Goal: Task Accomplishment & Management: Manage account settings

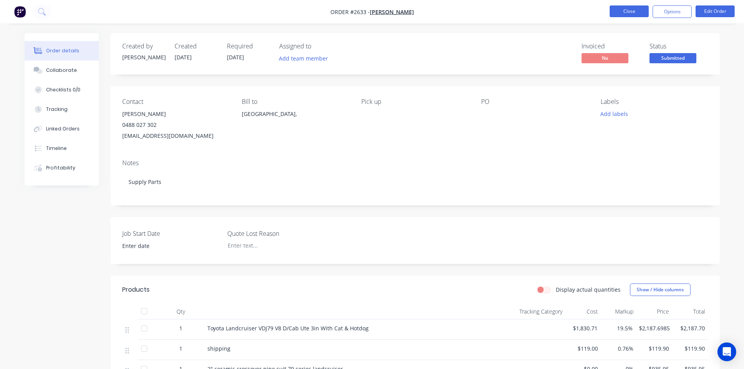
click at [626, 14] on button "Close" at bounding box center [629, 11] width 39 height 12
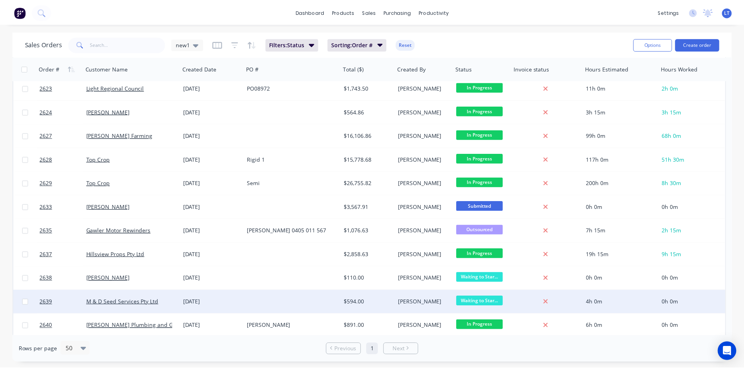
scroll to position [492, 0]
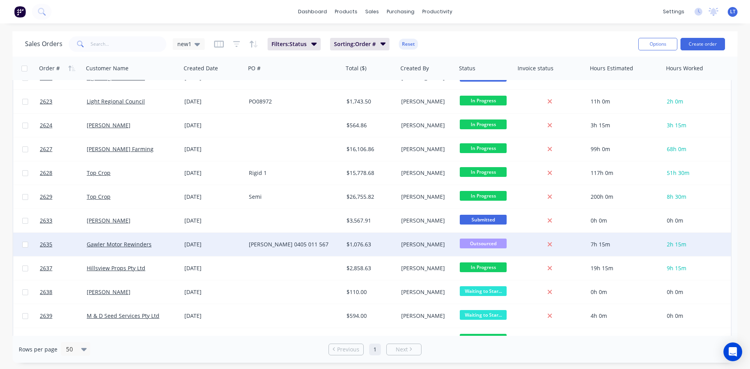
click at [175, 249] on div "Gawler Motor Rewinders" at bounding box center [133, 244] width 98 height 23
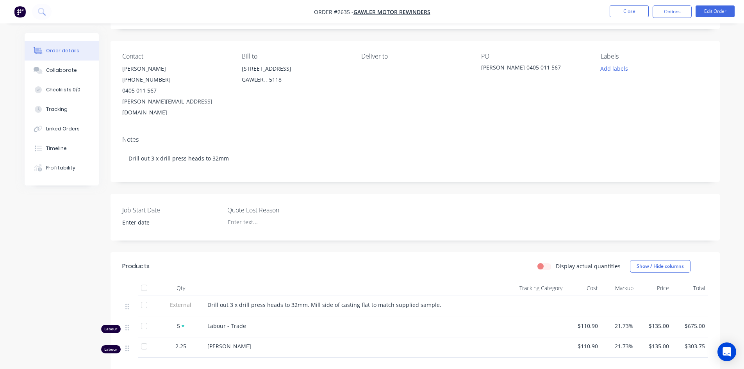
scroll to position [156, 0]
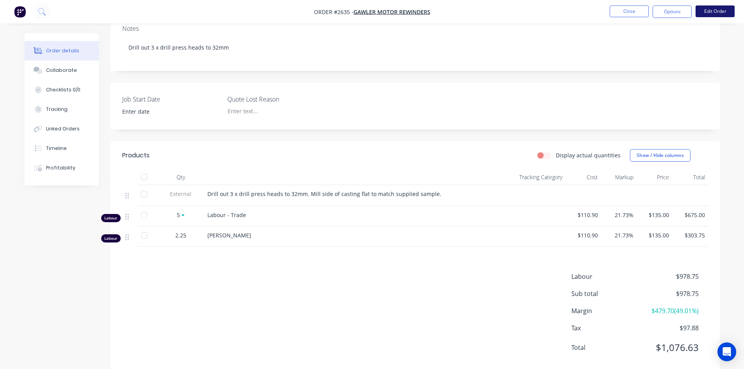
click at [707, 14] on button "Edit Order" at bounding box center [715, 11] width 39 height 12
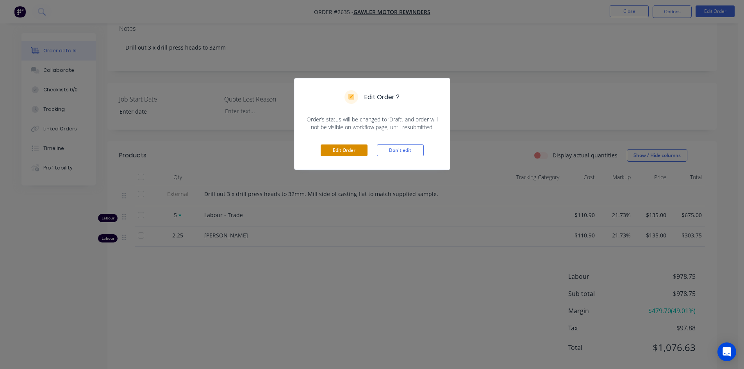
click at [339, 151] on button "Edit Order" at bounding box center [344, 151] width 47 height 12
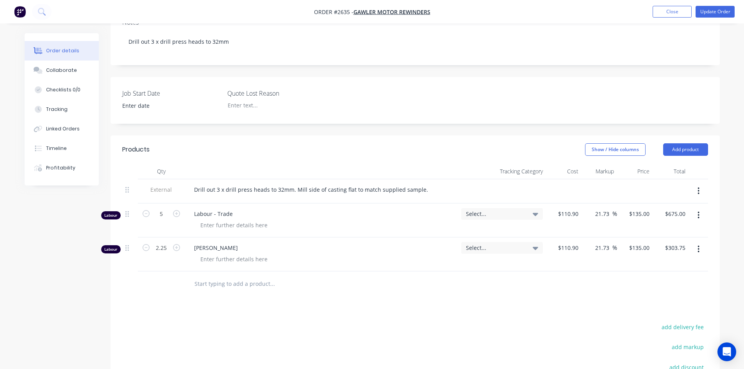
scroll to position [195, 0]
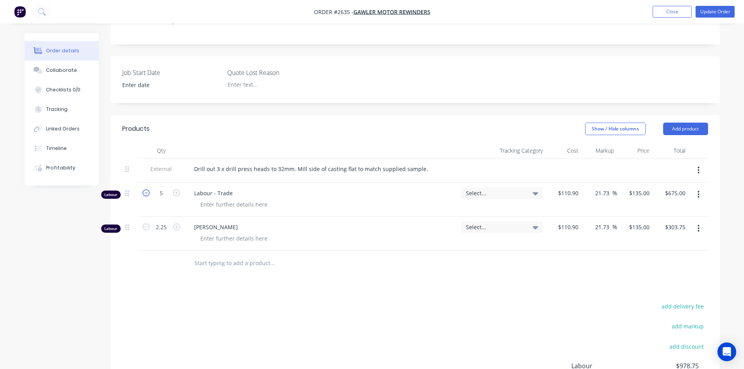
click at [147, 190] on icon "button" at bounding box center [146, 193] width 7 height 7
type input "4"
type input "$540.00"
click at [178, 190] on icon "button" at bounding box center [176, 193] width 7 height 7
type input "5"
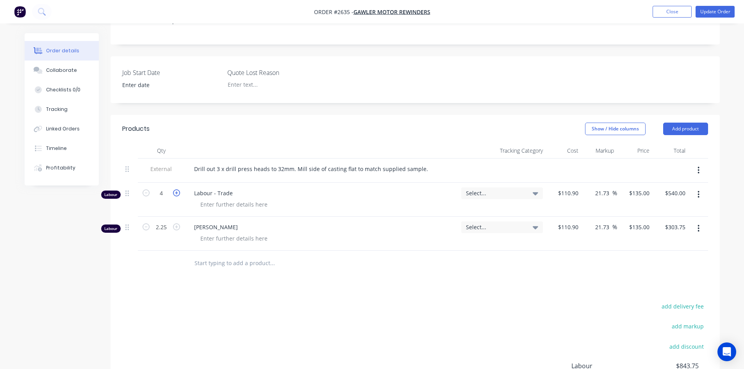
type input "$675.00"
click at [452, 260] on div "Products Show / Hide columns Add product Qty Tracking Category Cost Markup Pric…" at bounding box center [416, 289] width 610 height 349
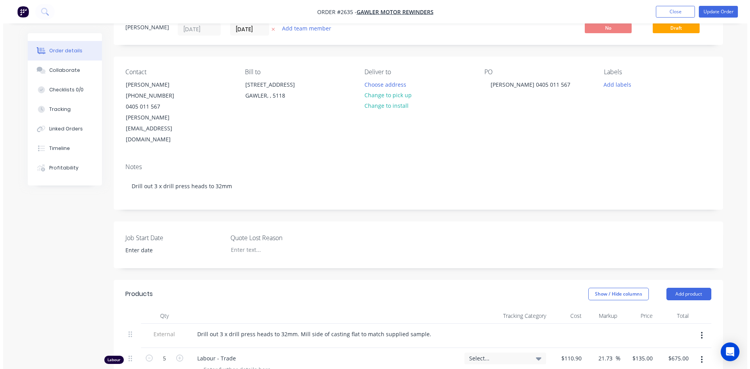
scroll to position [0, 0]
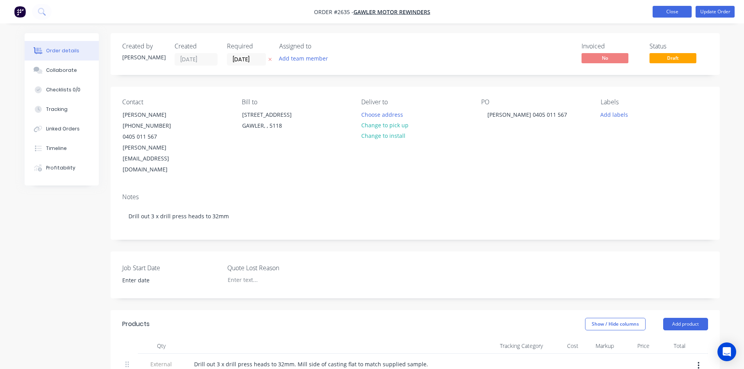
click at [664, 12] on button "Close" at bounding box center [672, 12] width 39 height 12
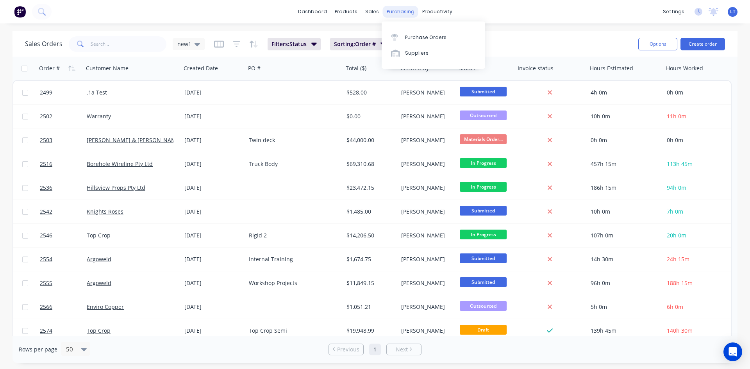
click at [406, 11] on div "purchasing" at bounding box center [401, 12] width 36 height 12
click at [424, 38] on div "Purchase Orders" at bounding box center [425, 37] width 41 height 7
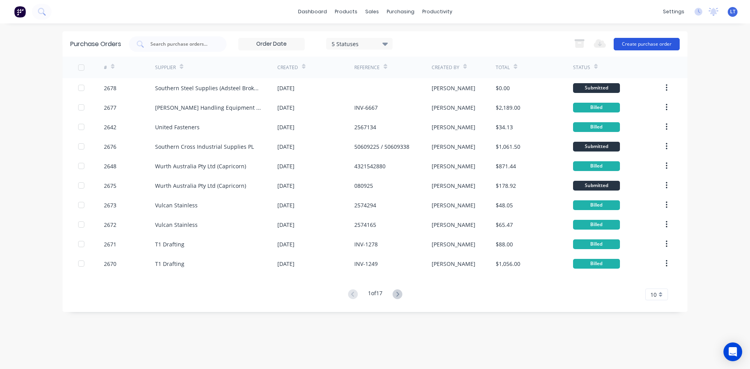
click at [636, 45] on button "Create purchase order" at bounding box center [647, 44] width 66 height 13
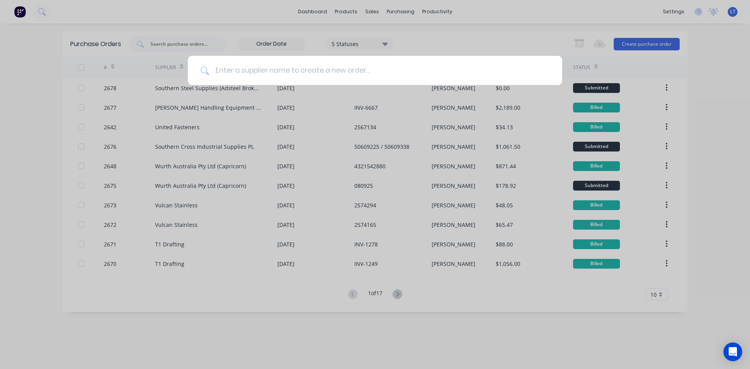
click at [336, 71] on input at bounding box center [379, 70] width 341 height 29
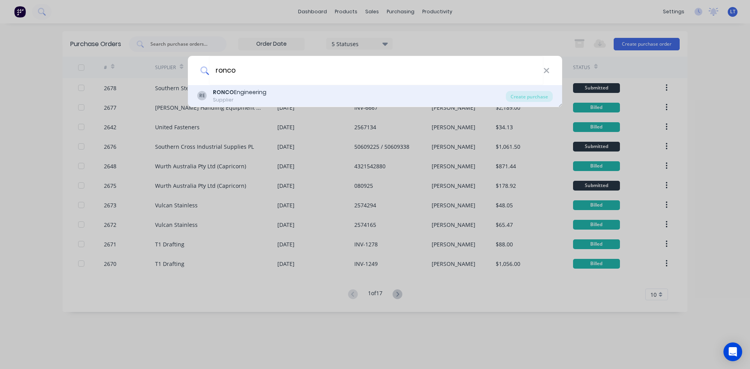
type input "ronco"
click at [259, 98] on div "Supplier" at bounding box center [240, 100] width 54 height 7
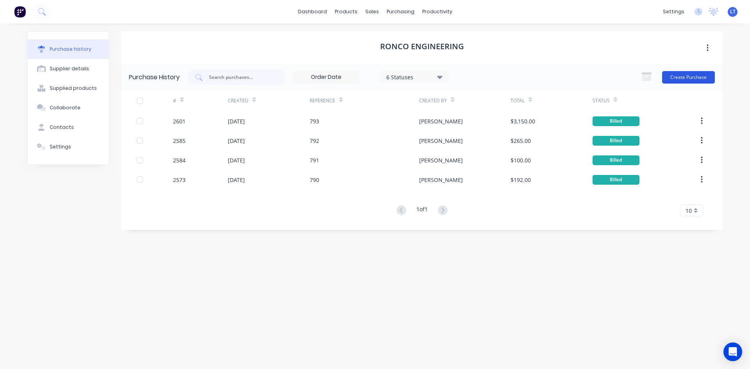
click at [703, 81] on button "Create Purchase" at bounding box center [688, 77] width 53 height 13
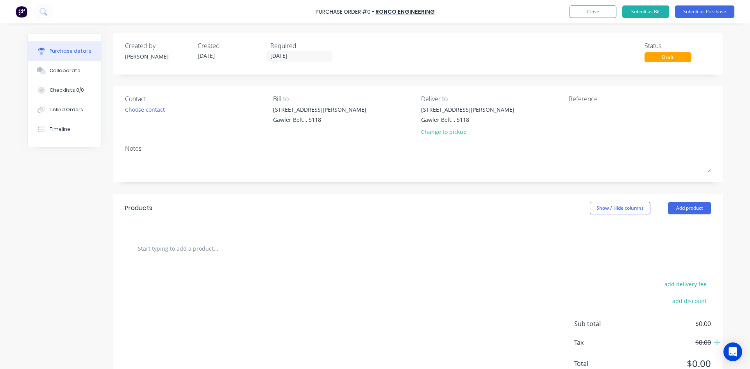
drag, startPoint x: 699, startPoint y: 212, endPoint x: 696, endPoint y: 215, distance: 4.7
click at [699, 212] on button "Add product" at bounding box center [689, 208] width 43 height 13
click at [177, 251] on input "text" at bounding box center [216, 249] width 156 height 16
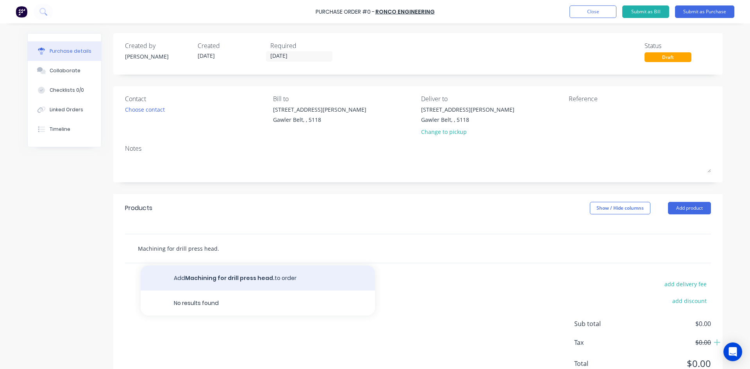
type input "Machining for drill press head."
click at [223, 284] on button "Add Machining for drill press head. to order" at bounding box center [258, 278] width 234 height 25
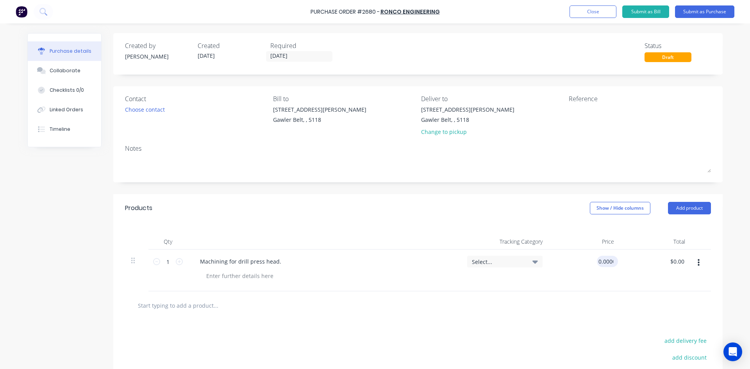
drag, startPoint x: 601, startPoint y: 263, endPoint x: 609, endPoint y: 263, distance: 7.5
click at [602, 263] on input "0.0000" at bounding box center [606, 261] width 18 height 11
drag, startPoint x: 623, startPoint y: 263, endPoint x: 576, endPoint y: 260, distance: 47.0
click at [576, 260] on div "1 1 Machining for drill press head. Select... $0.00 $0.00 $0.00 $0.00" at bounding box center [418, 271] width 586 height 42
click at [606, 261] on input "0" at bounding box center [606, 261] width 18 height 11
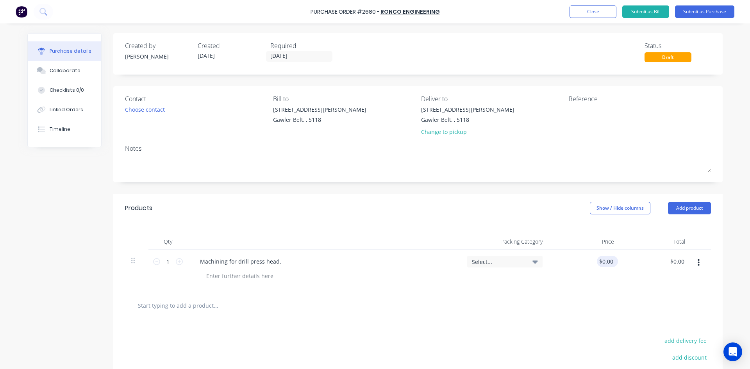
drag, startPoint x: 612, startPoint y: 262, endPoint x: 598, endPoint y: 261, distance: 14.1
click at [598, 261] on div "$0.00 $0.00" at bounding box center [607, 261] width 21 height 11
click at [599, 261] on div "0 $0.00" at bounding box center [585, 271] width 72 height 42
type input "$225.00"
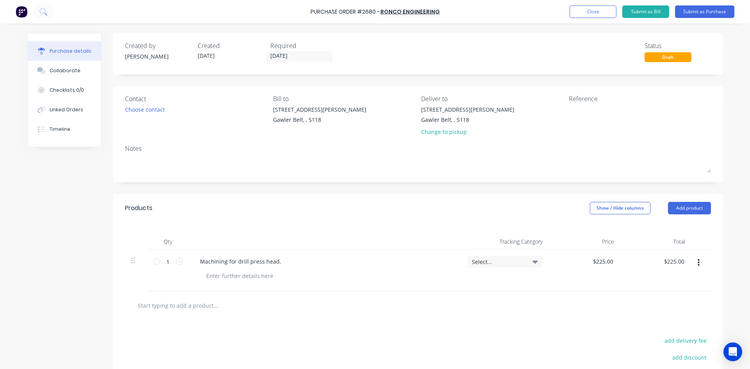
click at [631, 287] on div "$225.00 $225.00" at bounding box center [657, 271] width 72 height 42
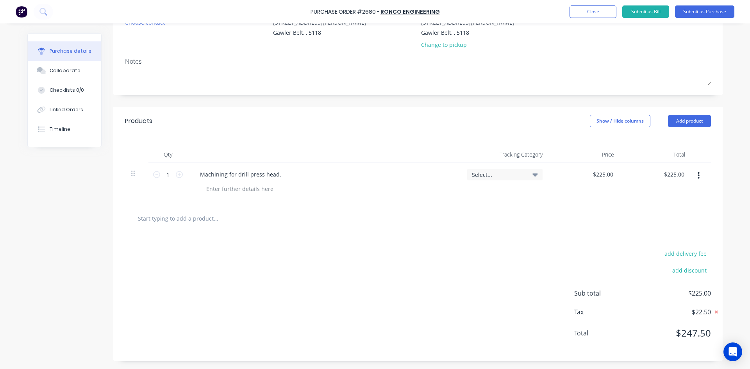
click at [713, 311] on icon at bounding box center [717, 312] width 8 height 8
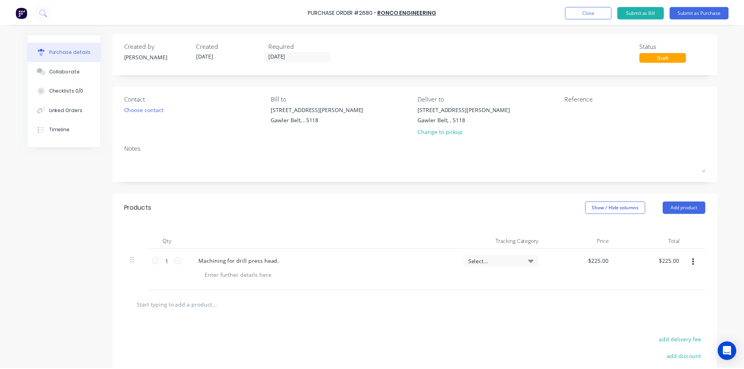
scroll to position [0, 0]
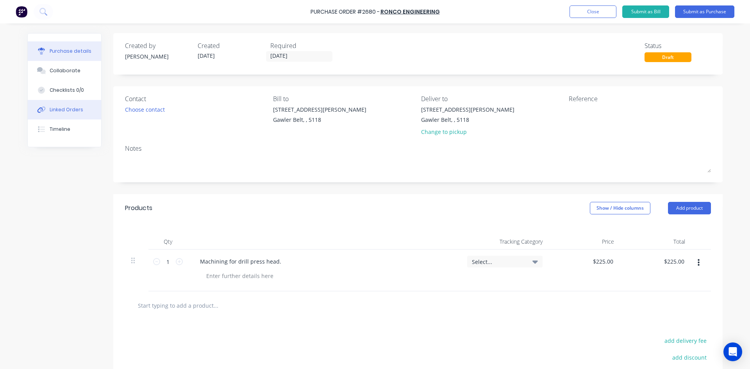
click at [58, 106] on button "Linked Orders" at bounding box center [64, 110] width 73 height 20
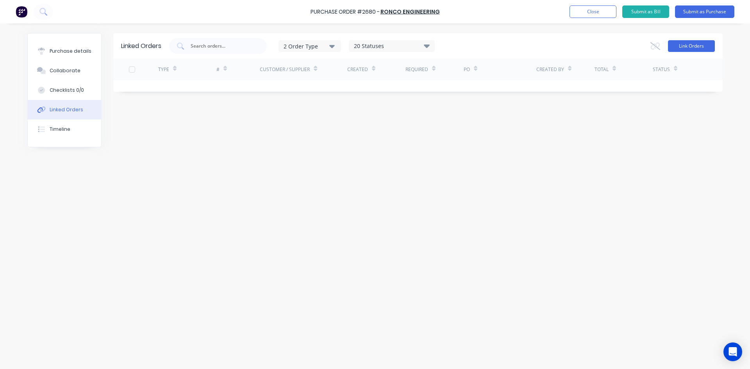
click at [696, 46] on button "Link Orders" at bounding box center [691, 46] width 47 height 12
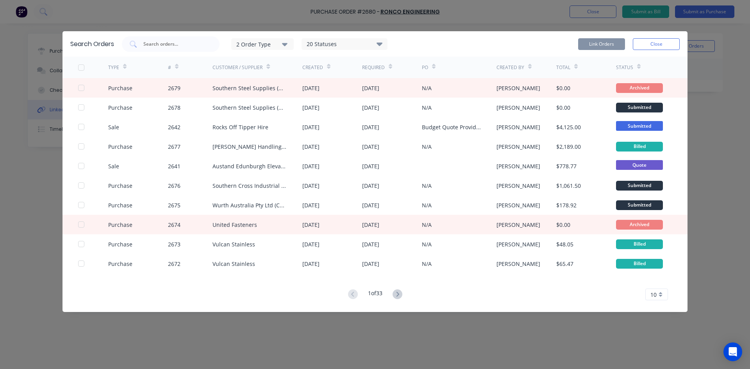
click at [286, 45] on icon "button" at bounding box center [284, 44] width 5 height 3
click at [297, 78] on div "button" at bounding box center [297, 79] width 16 height 16
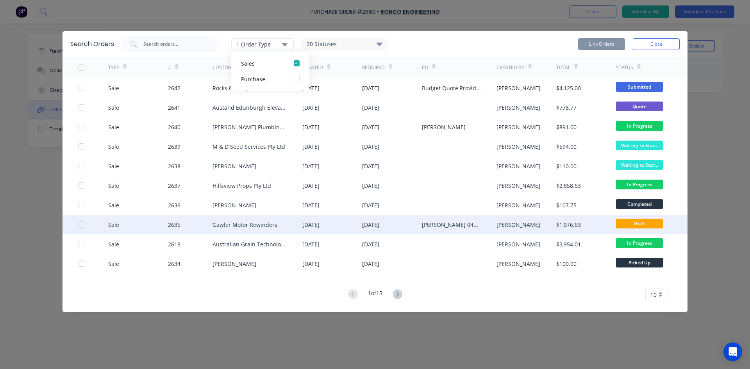
click at [81, 225] on div at bounding box center [81, 225] width 16 height 16
click at [609, 45] on button "Link Orders" at bounding box center [601, 44] width 47 height 12
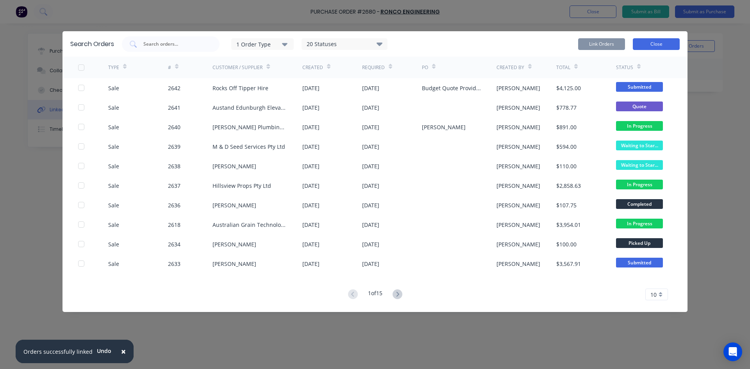
click at [659, 40] on button "Close" at bounding box center [656, 44] width 47 height 12
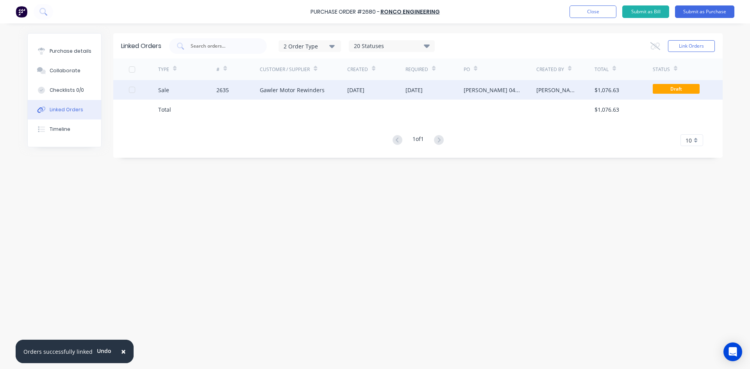
click at [542, 94] on div "[PERSON_NAME]" at bounding box center [566, 90] width 58 height 20
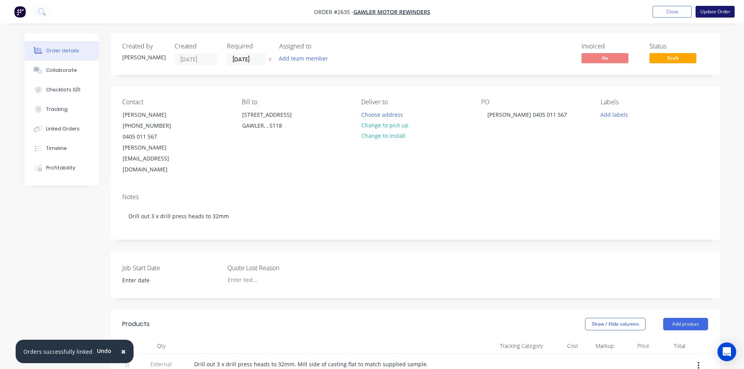
click at [714, 14] on button "Update Order" at bounding box center [715, 12] width 39 height 12
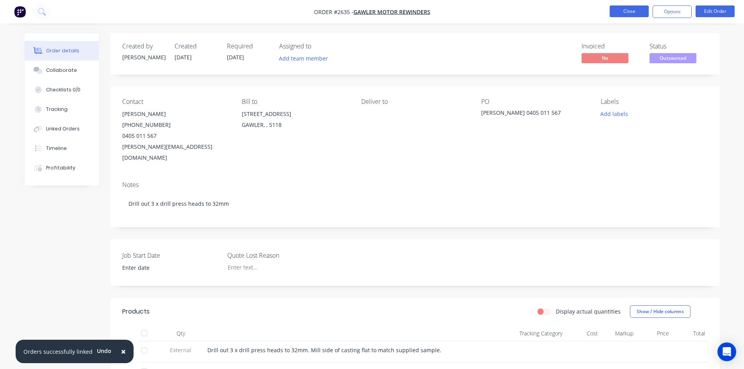
click at [636, 10] on button "Close" at bounding box center [629, 11] width 39 height 12
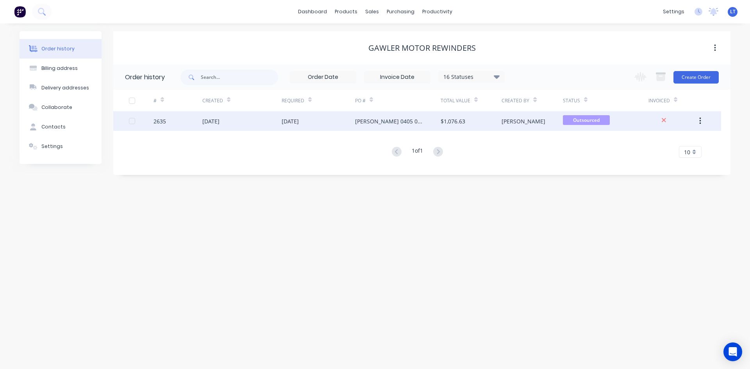
click at [333, 118] on div "[DATE]" at bounding box center [318, 121] width 73 height 20
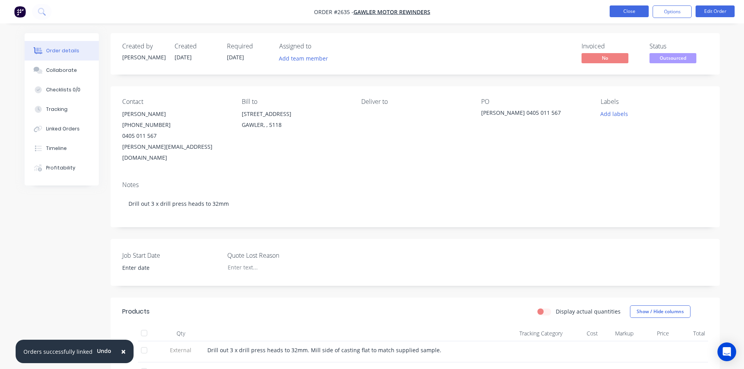
click at [636, 14] on button "Close" at bounding box center [629, 11] width 39 height 12
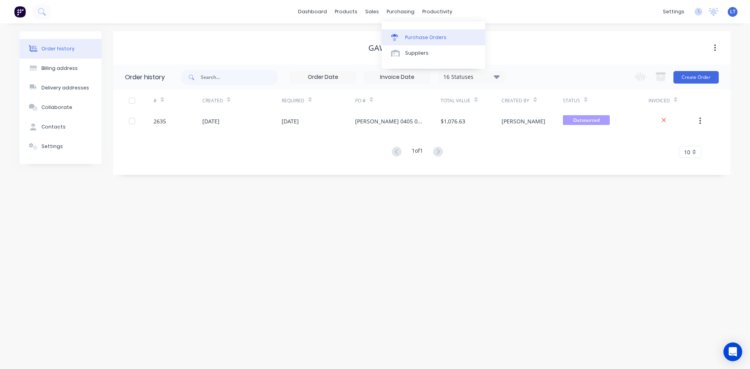
click at [415, 37] on div "Purchase Orders" at bounding box center [425, 37] width 41 height 7
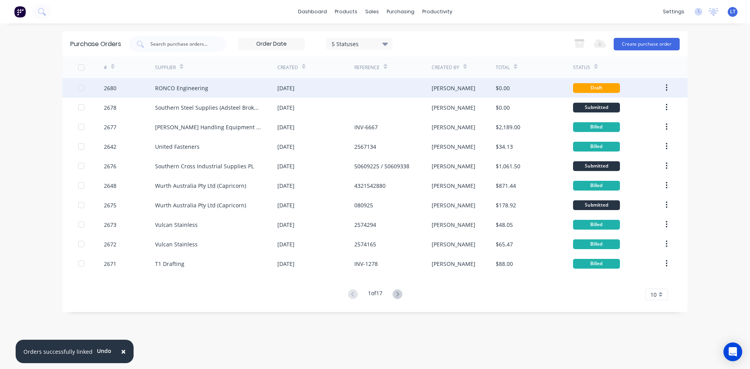
click at [231, 86] on div "RONCO Engineering" at bounding box center [216, 88] width 122 height 20
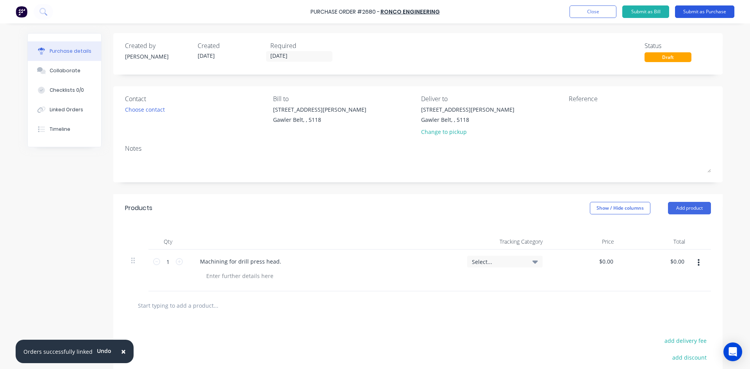
click at [712, 13] on button "Submit as Purchase" at bounding box center [704, 11] width 59 height 13
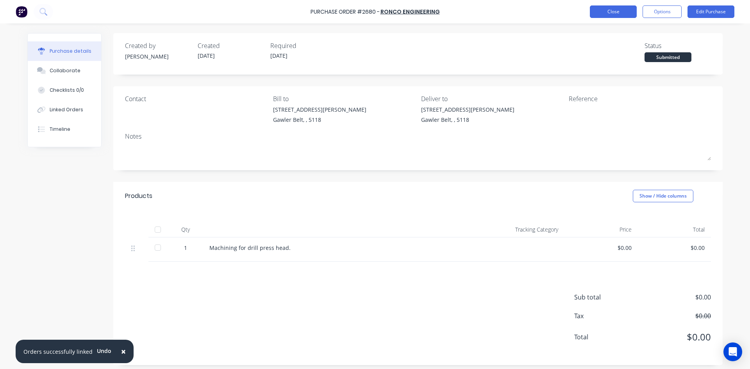
click at [615, 9] on button "Close" at bounding box center [613, 11] width 47 height 13
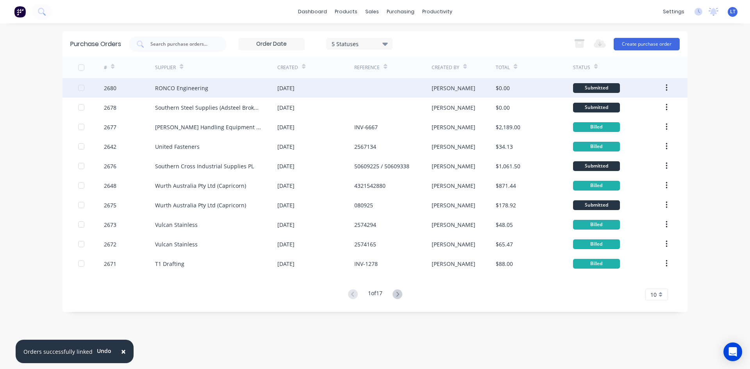
click at [379, 81] on div at bounding box center [392, 88] width 77 height 20
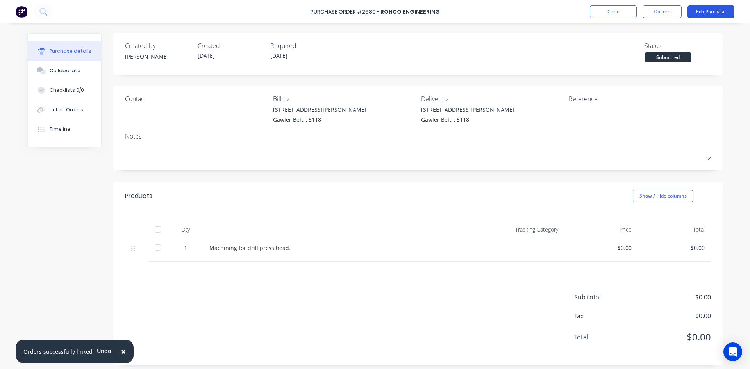
click at [710, 7] on button "Edit Purchase" at bounding box center [711, 11] width 47 height 13
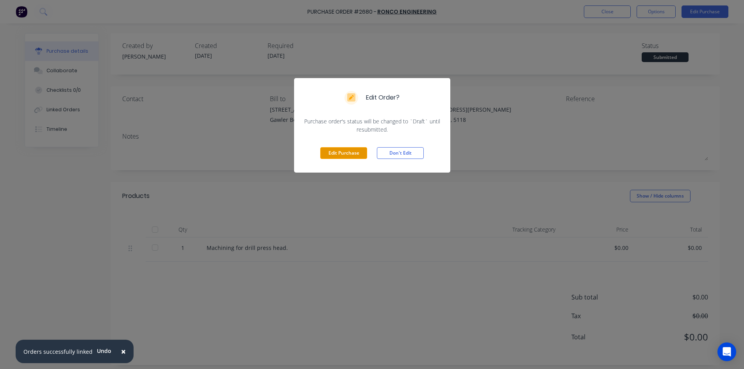
click at [365, 156] on button "Edit Purchase" at bounding box center [343, 153] width 47 height 12
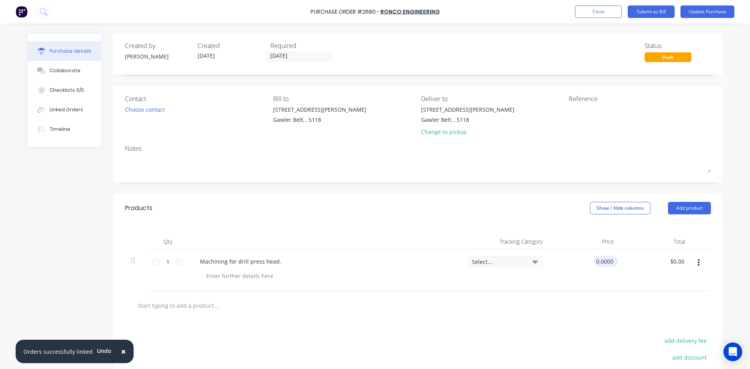
click at [607, 261] on input "0.0000" at bounding box center [604, 261] width 21 height 11
drag, startPoint x: 611, startPoint y: 261, endPoint x: 569, endPoint y: 260, distance: 41.4
click at [572, 262] on div "0.0000 0.0000" at bounding box center [585, 271] width 72 height 42
type input "$225.00"
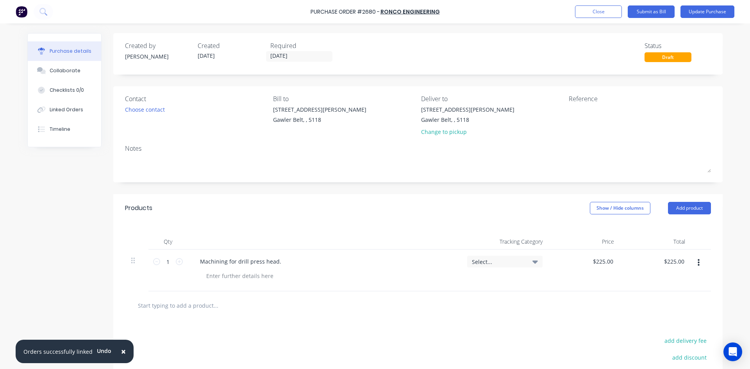
click at [543, 312] on div at bounding box center [418, 306] width 574 height 16
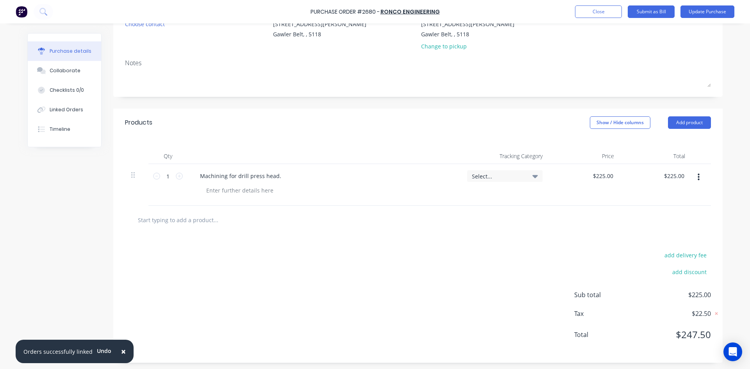
scroll to position [87, 0]
click at [715, 313] on icon at bounding box center [717, 312] width 8 height 8
click at [703, 16] on button "Update Purchase" at bounding box center [708, 11] width 54 height 13
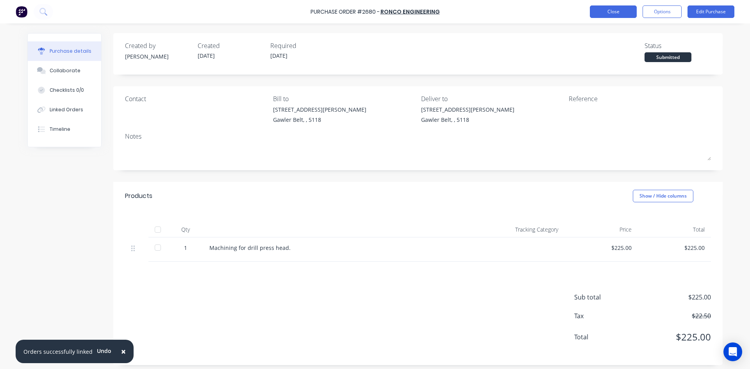
click at [624, 13] on button "Close" at bounding box center [613, 11] width 47 height 13
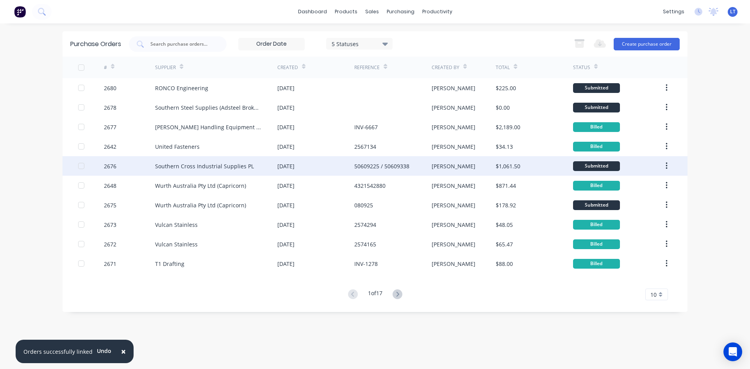
click at [324, 170] on div "[DATE]" at bounding box center [315, 166] width 77 height 20
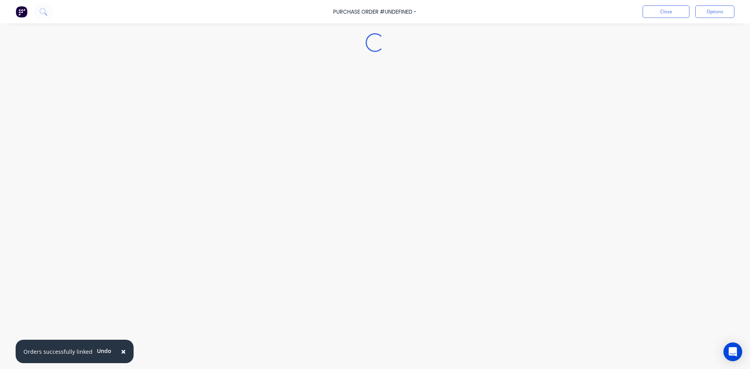
type textarea "x"
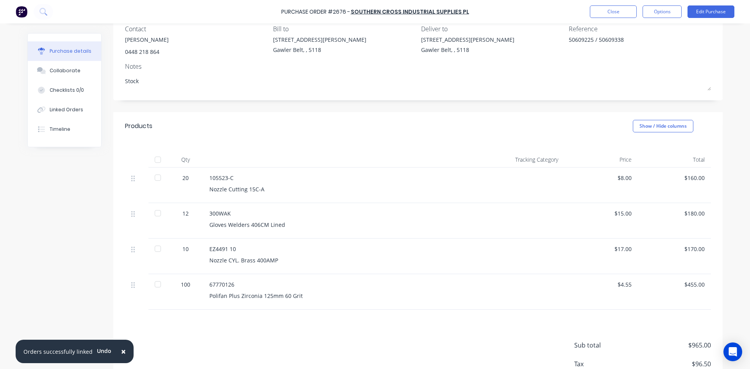
scroll to position [78, 0]
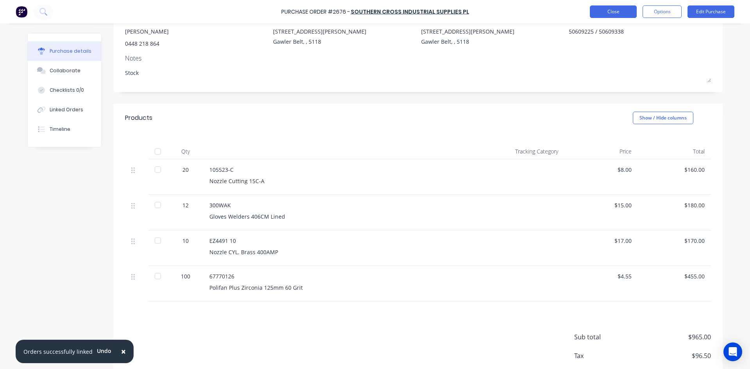
click at [605, 12] on button "Close" at bounding box center [613, 11] width 47 height 13
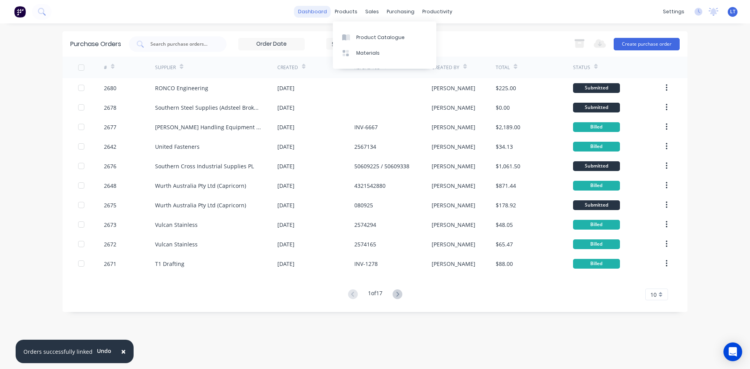
click at [331, 13] on link "dashboard" at bounding box center [312, 12] width 37 height 12
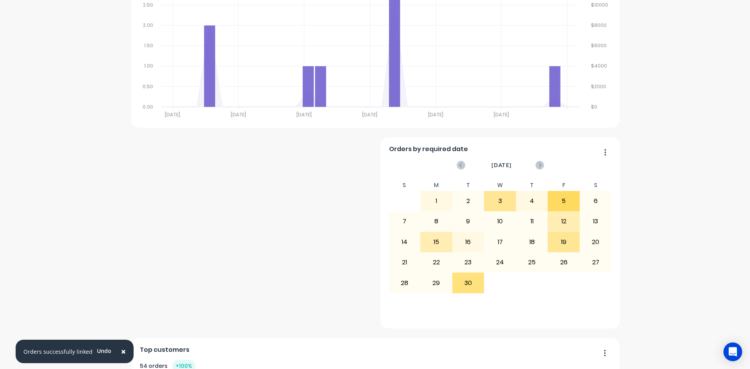
scroll to position [313, 0]
click at [122, 350] on span "×" at bounding box center [123, 351] width 5 height 11
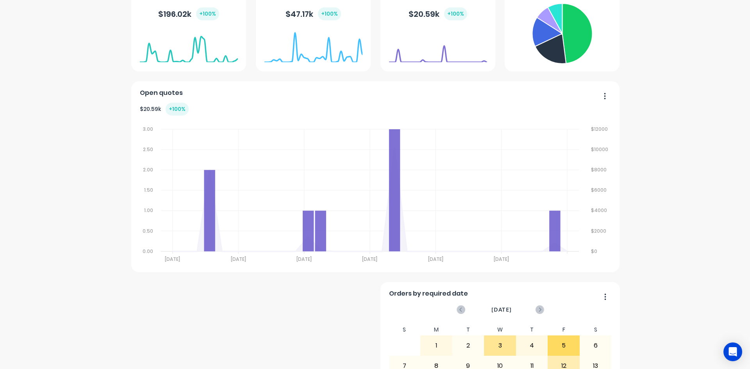
scroll to position [0, 0]
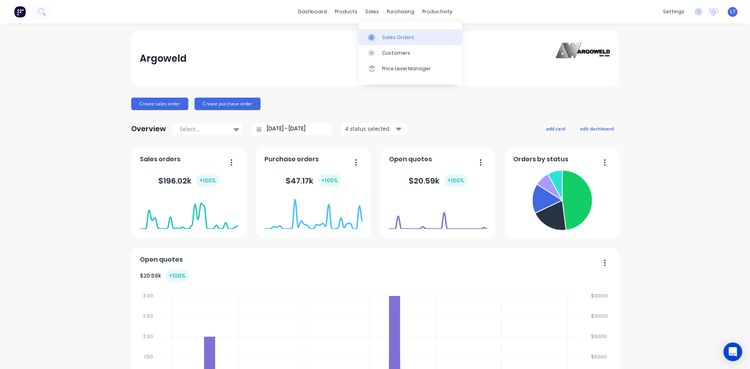
click at [410, 38] on div "Sales Orders" at bounding box center [398, 37] width 32 height 7
